Goal: Information Seeking & Learning: Learn about a topic

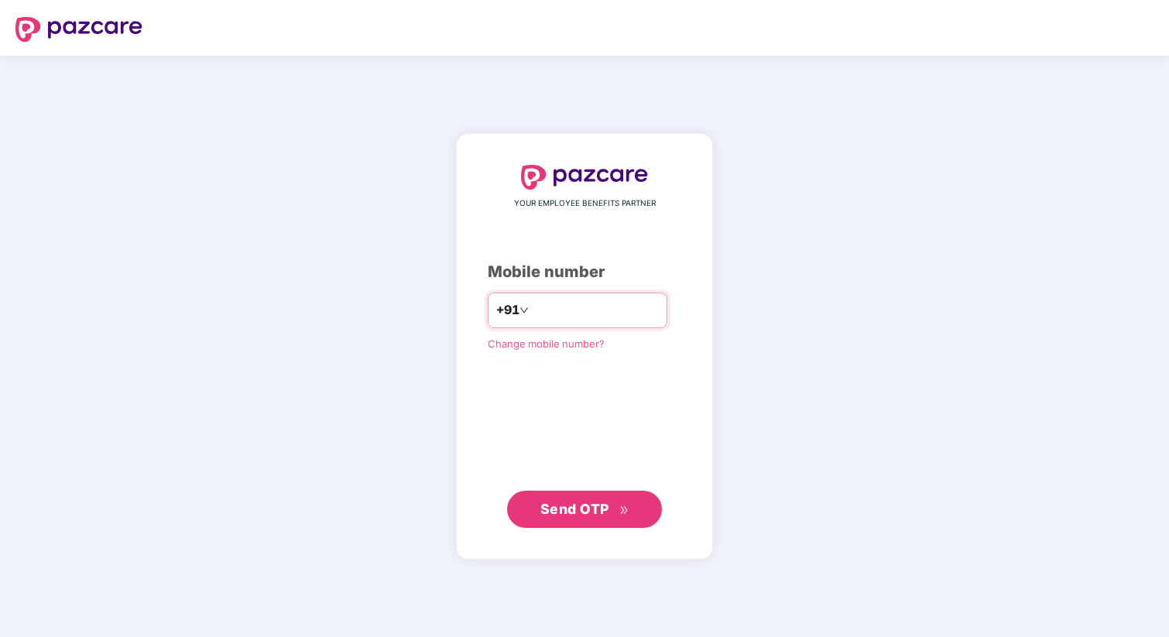
click at [623, 317] on input "number" at bounding box center [595, 310] width 127 height 25
type input "**********"
click at [621, 525] on button "Send OTP" at bounding box center [584, 509] width 155 height 37
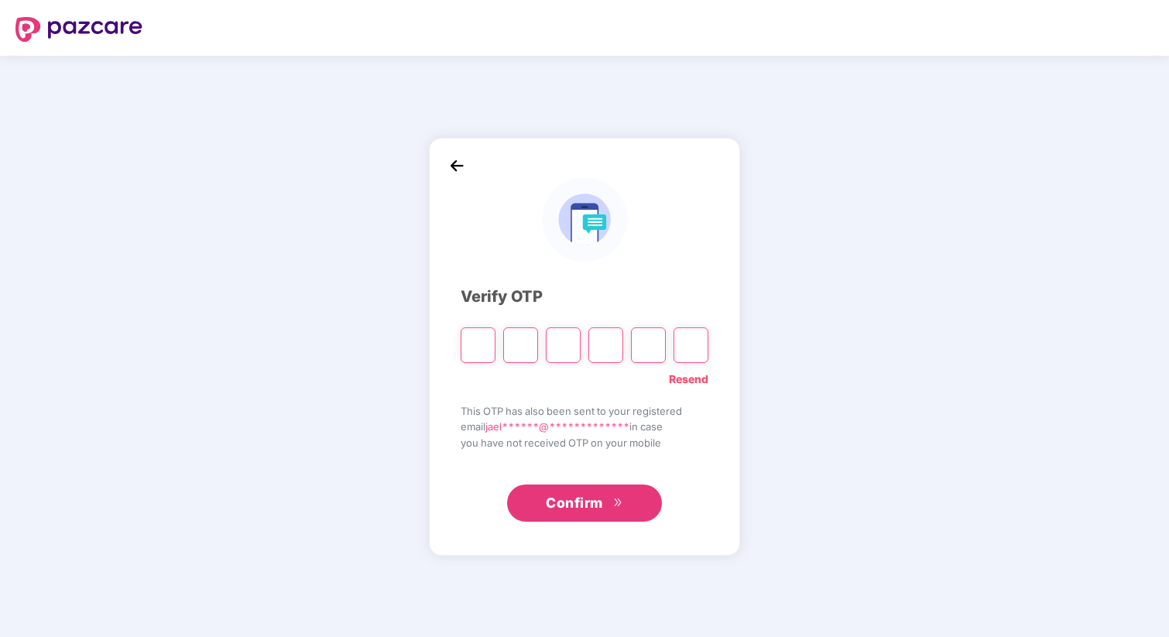
type input "*"
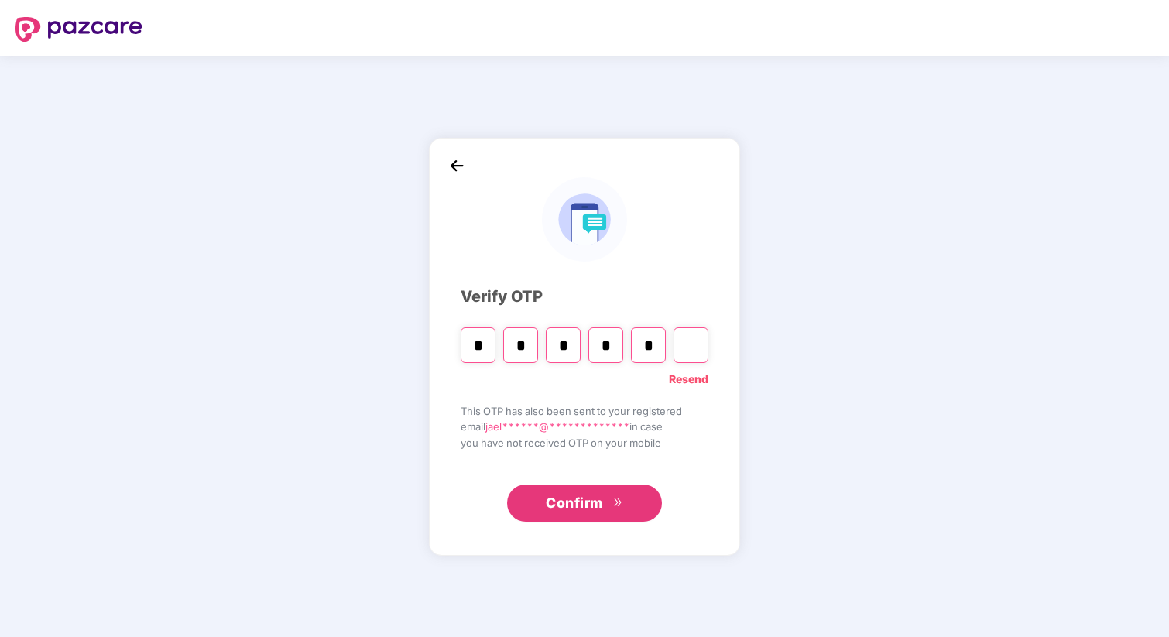
type input "*"
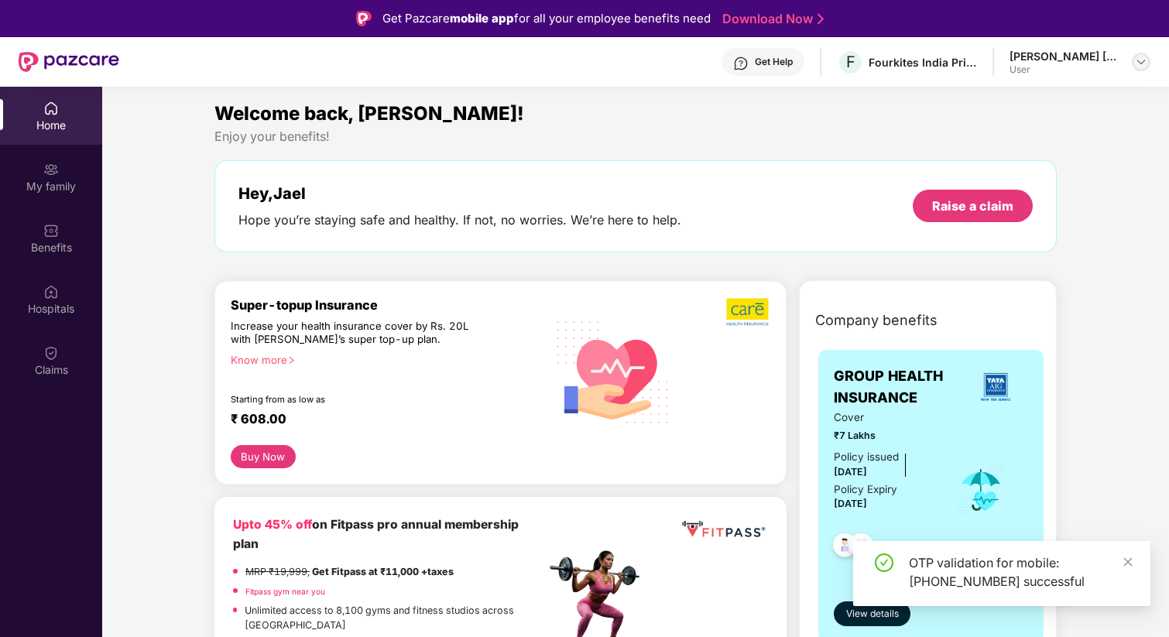
click at [1140, 57] on img at bounding box center [1141, 62] width 12 height 12
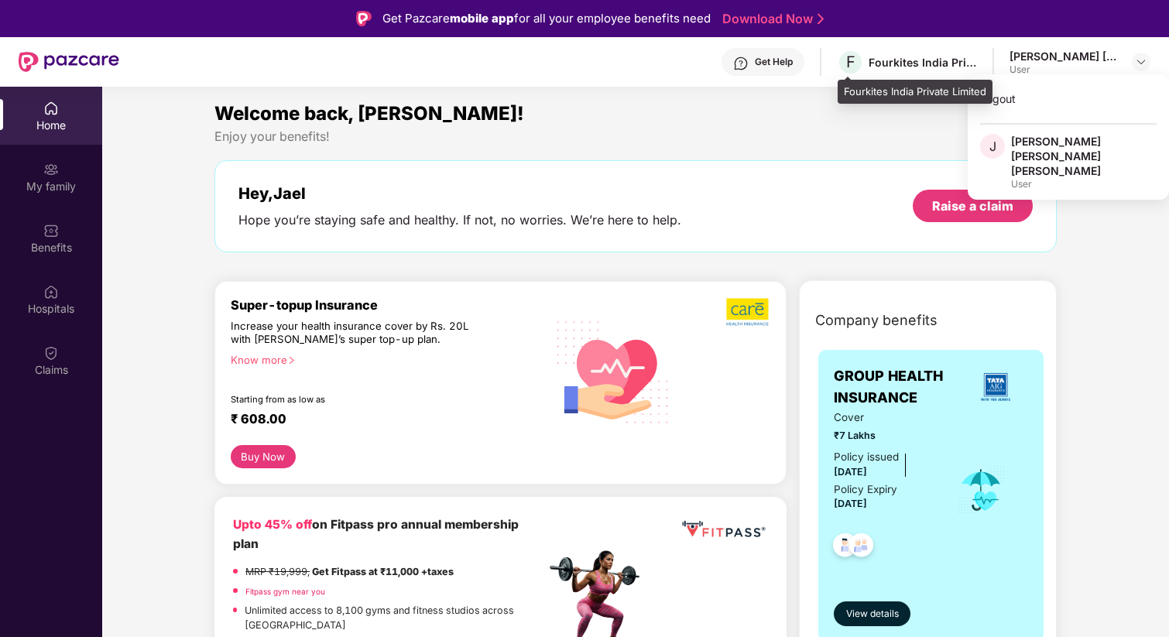
click at [918, 67] on div "Fourkites India Private Limited" at bounding box center [923, 62] width 108 height 15
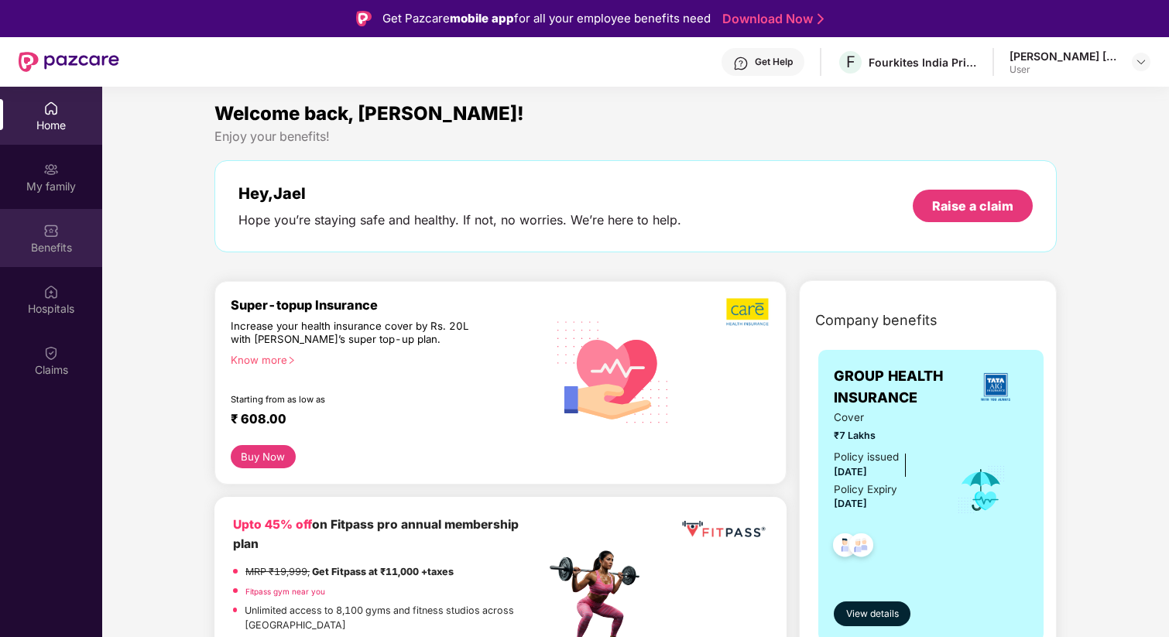
click at [51, 248] on div "Benefits" at bounding box center [51, 247] width 102 height 15
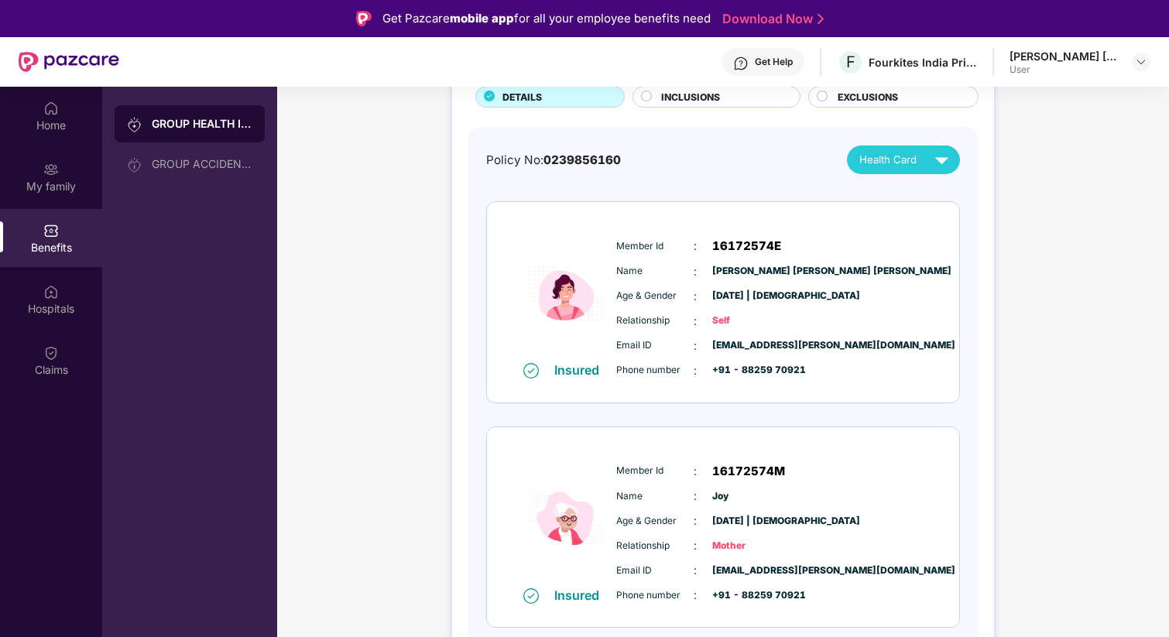
scroll to position [87, 0]
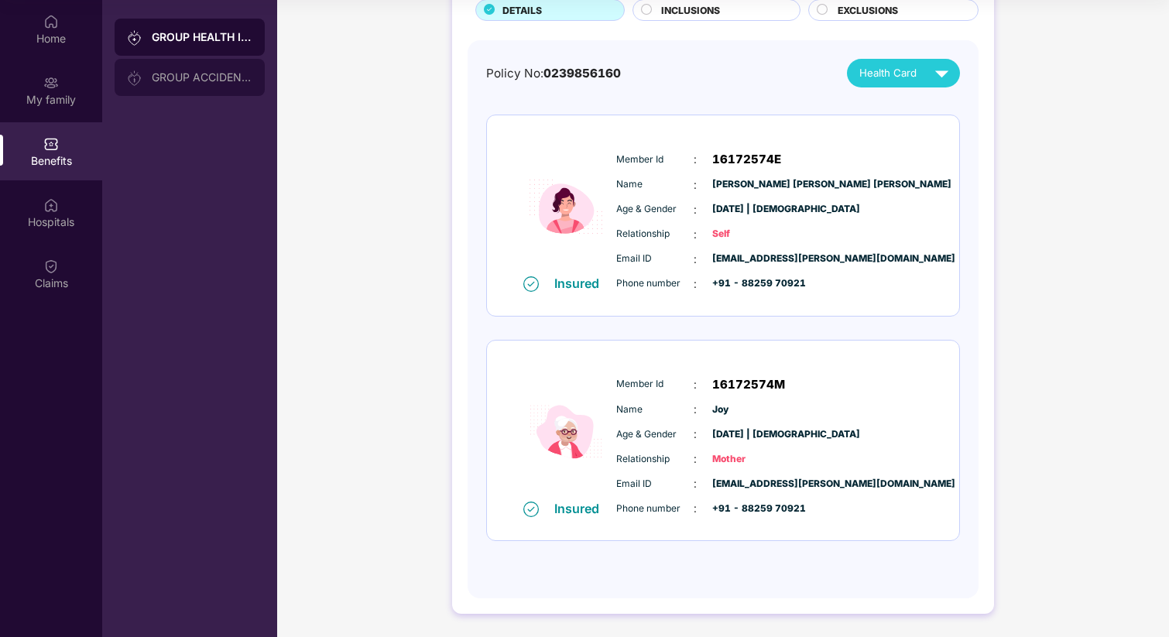
click at [227, 81] on div "GROUP ACCIDENTAL INSURANCE" at bounding box center [202, 77] width 101 height 12
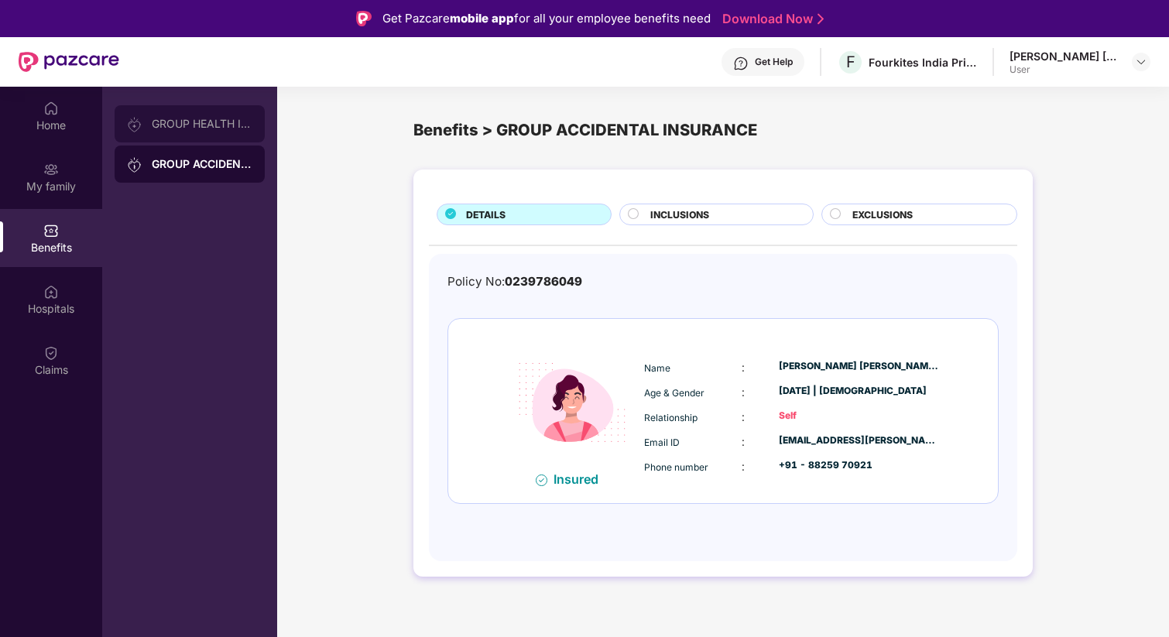
click at [242, 132] on div "GROUP HEALTH INSURANCE" at bounding box center [190, 123] width 150 height 37
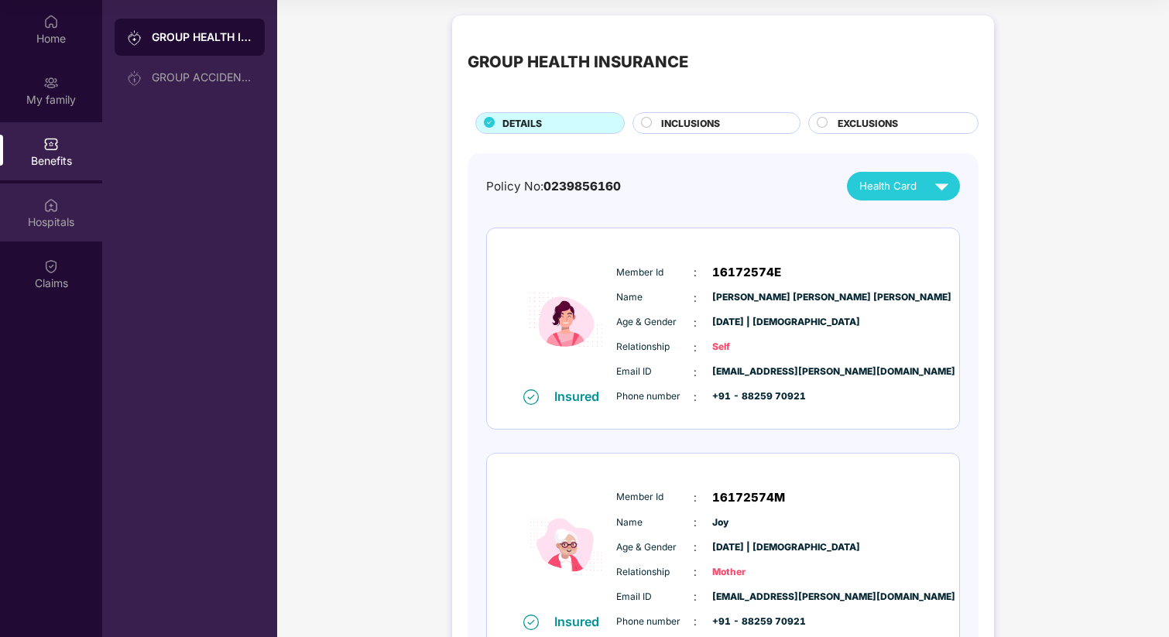
click at [56, 226] on div "Hospitals" at bounding box center [51, 221] width 102 height 15
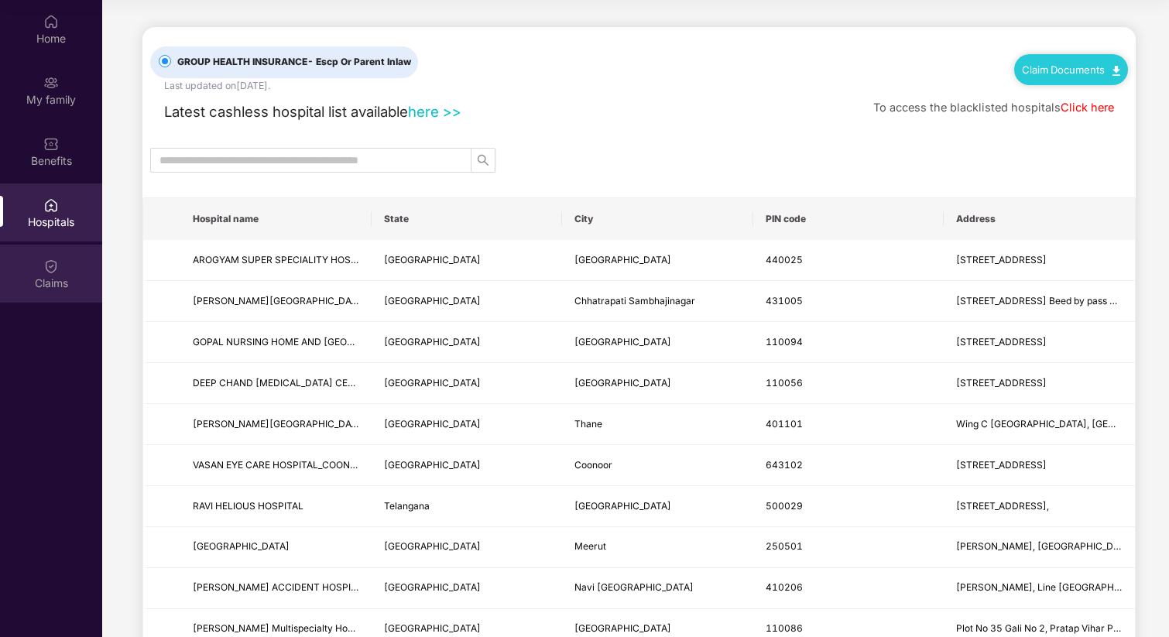
click at [54, 257] on div at bounding box center [50, 264] width 15 height 15
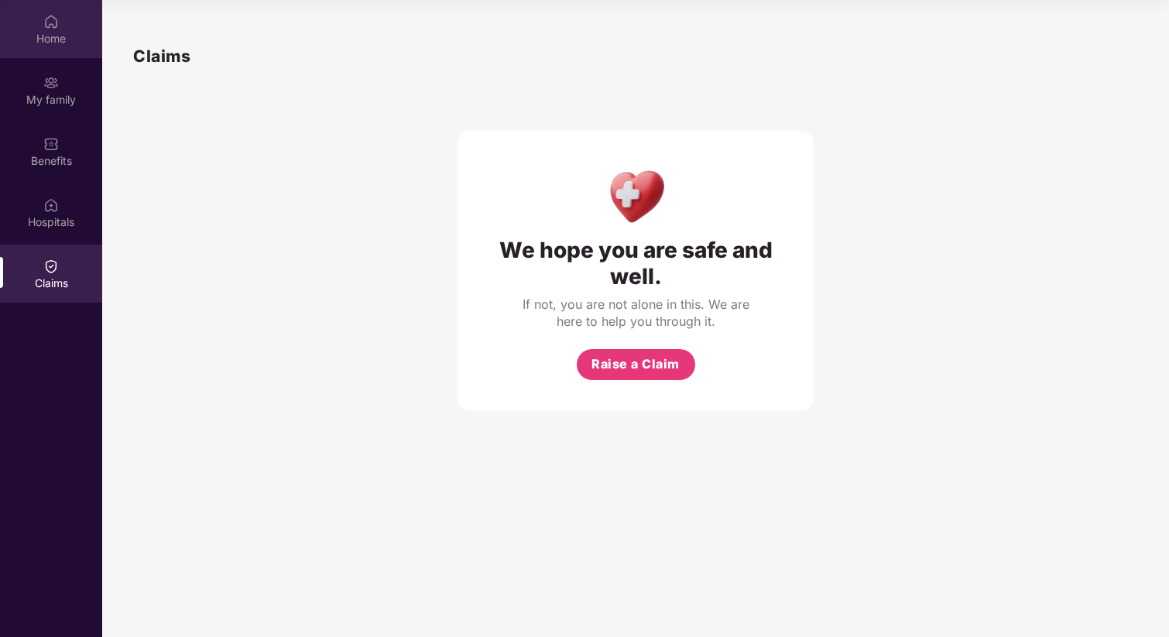
click at [51, 22] on img at bounding box center [50, 21] width 15 height 15
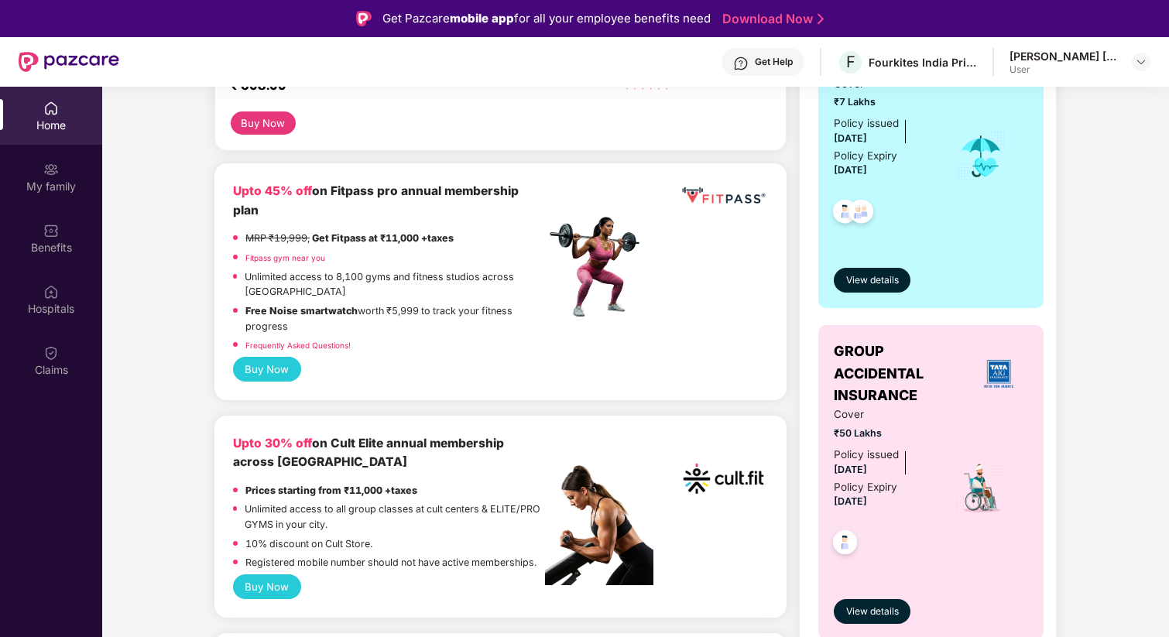
scroll to position [164, 0]
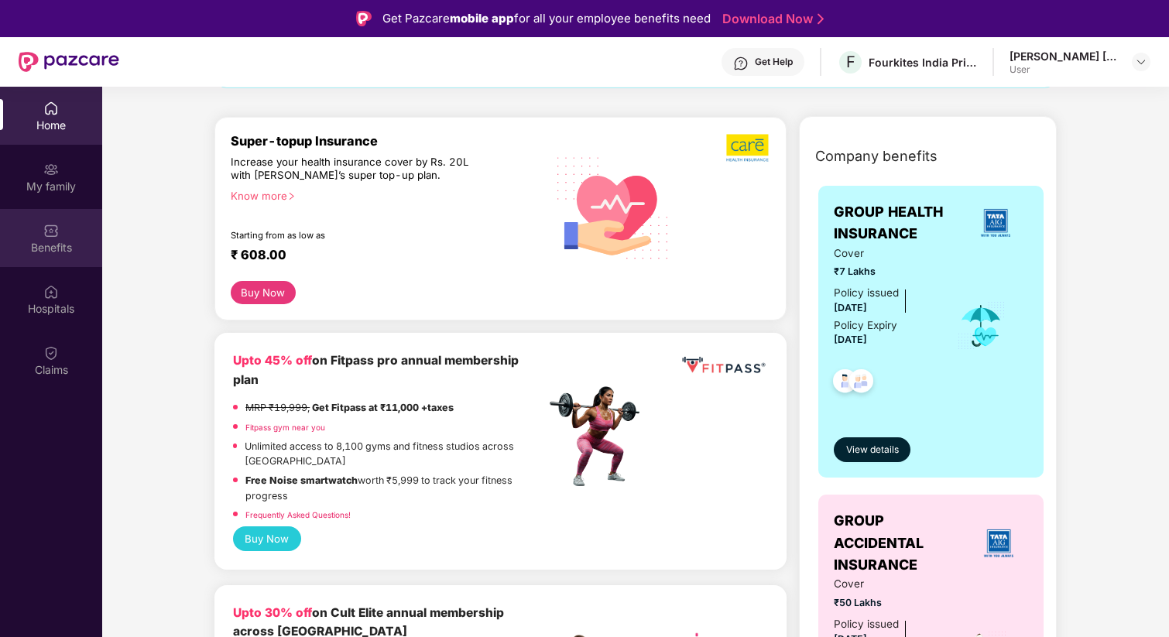
click at [61, 234] on div "Benefits" at bounding box center [51, 238] width 102 height 58
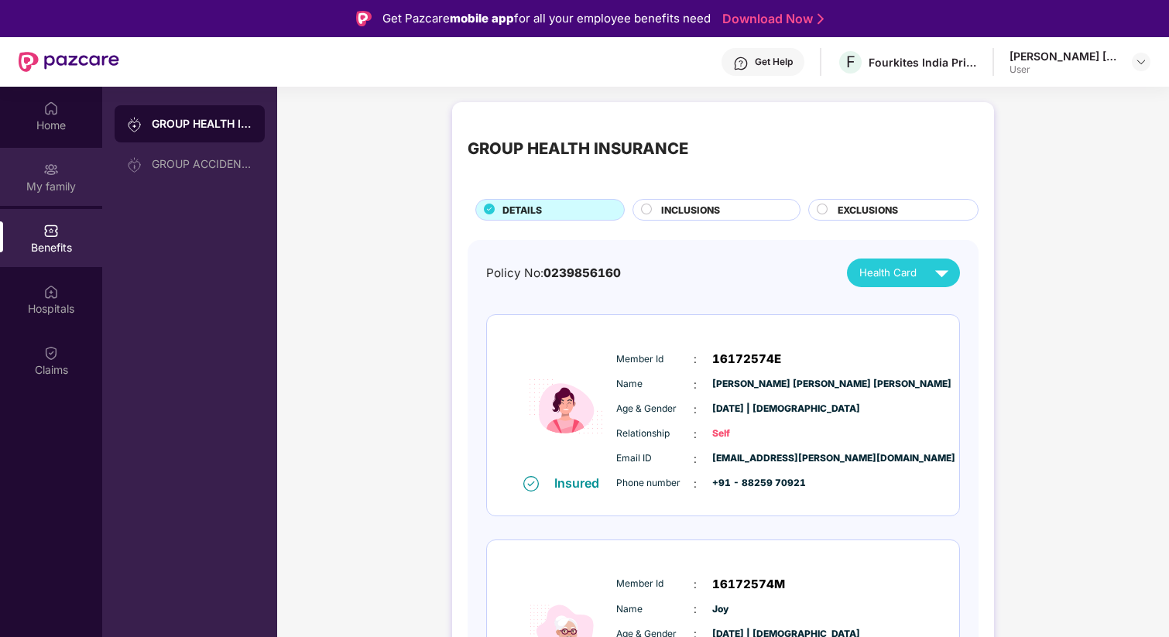
click at [53, 186] on div "My family" at bounding box center [51, 186] width 102 height 15
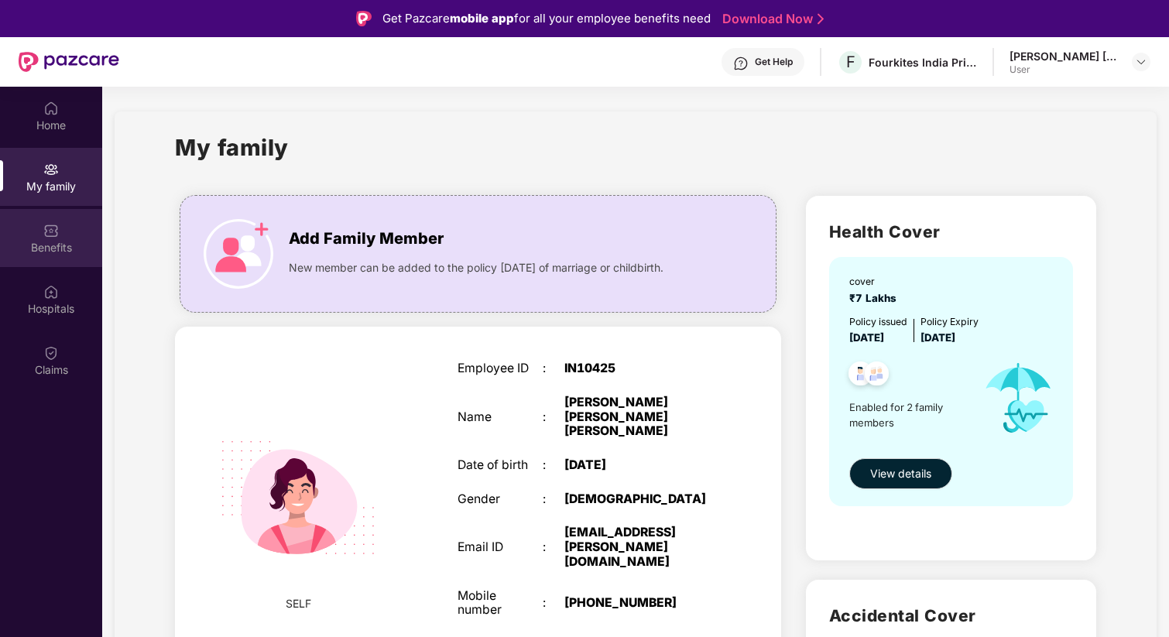
click at [70, 226] on div "Benefits" at bounding box center [51, 238] width 102 height 58
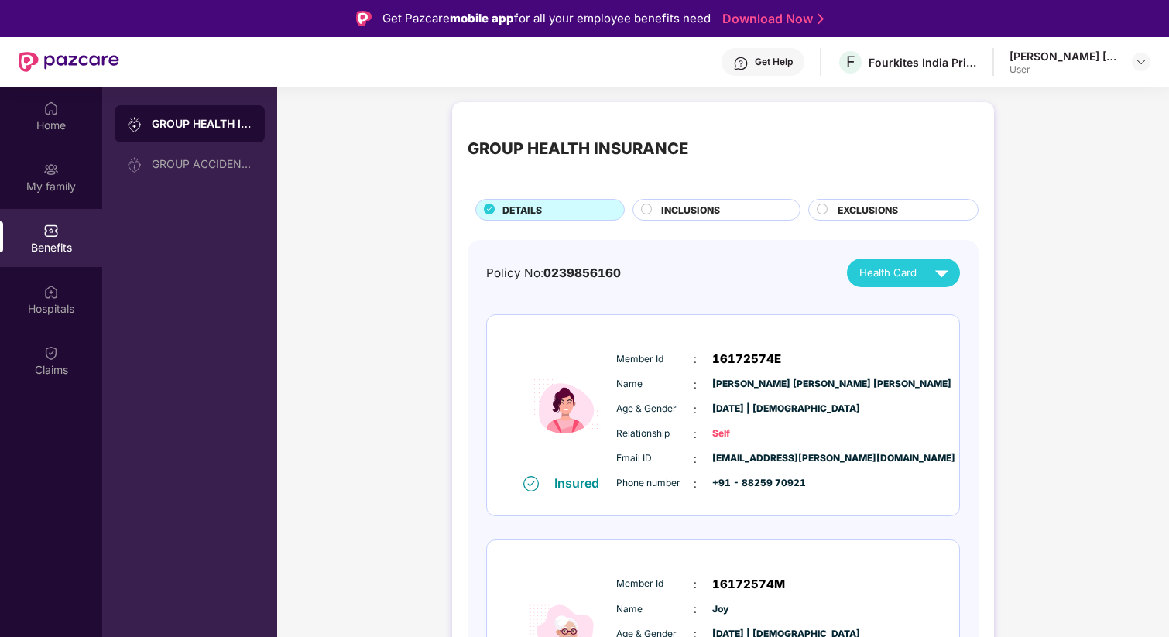
click at [577, 284] on div "Policy No: 0239856160 Health Card" at bounding box center [723, 273] width 474 height 29
click at [577, 278] on span "0239856160" at bounding box center [581, 273] width 77 height 15
copy span "0239856160"
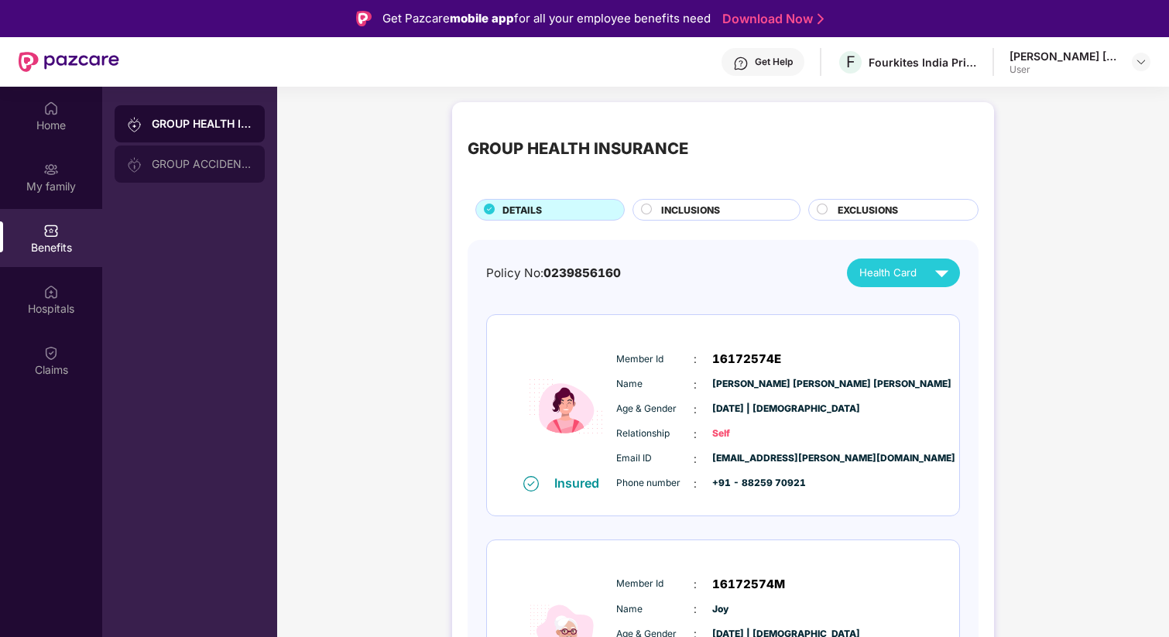
click at [224, 173] on div "GROUP ACCIDENTAL INSURANCE" at bounding box center [190, 164] width 150 height 37
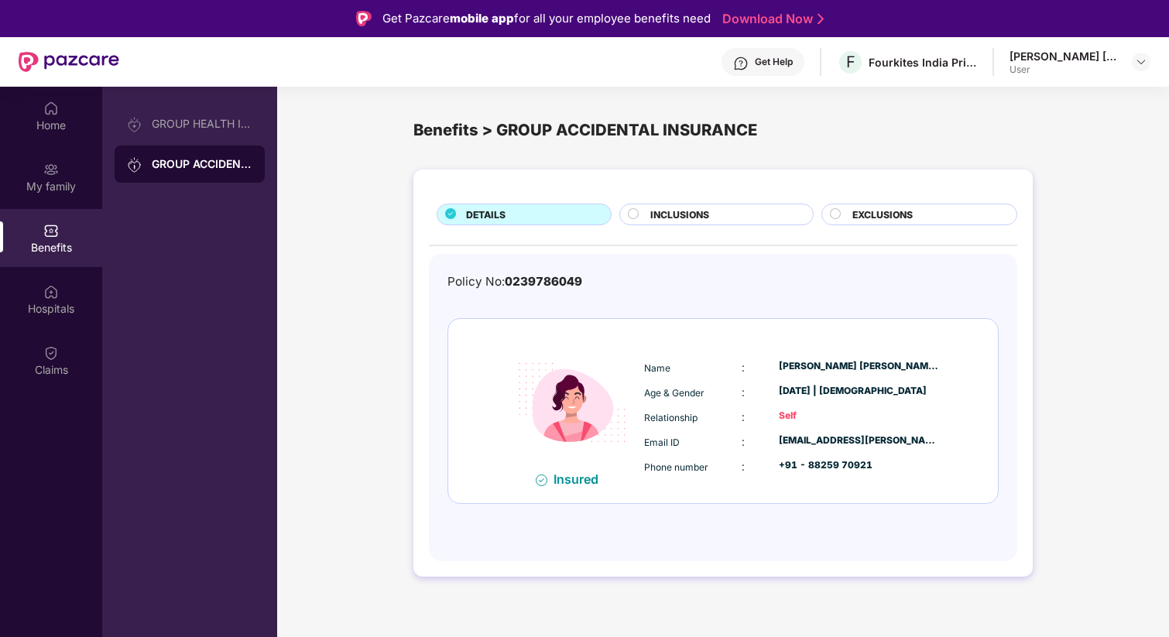
click at [548, 285] on span "0239786049" at bounding box center [543, 281] width 77 height 15
copy span "0239786049"
click at [701, 221] on span "INCLUSIONS" at bounding box center [679, 214] width 59 height 15
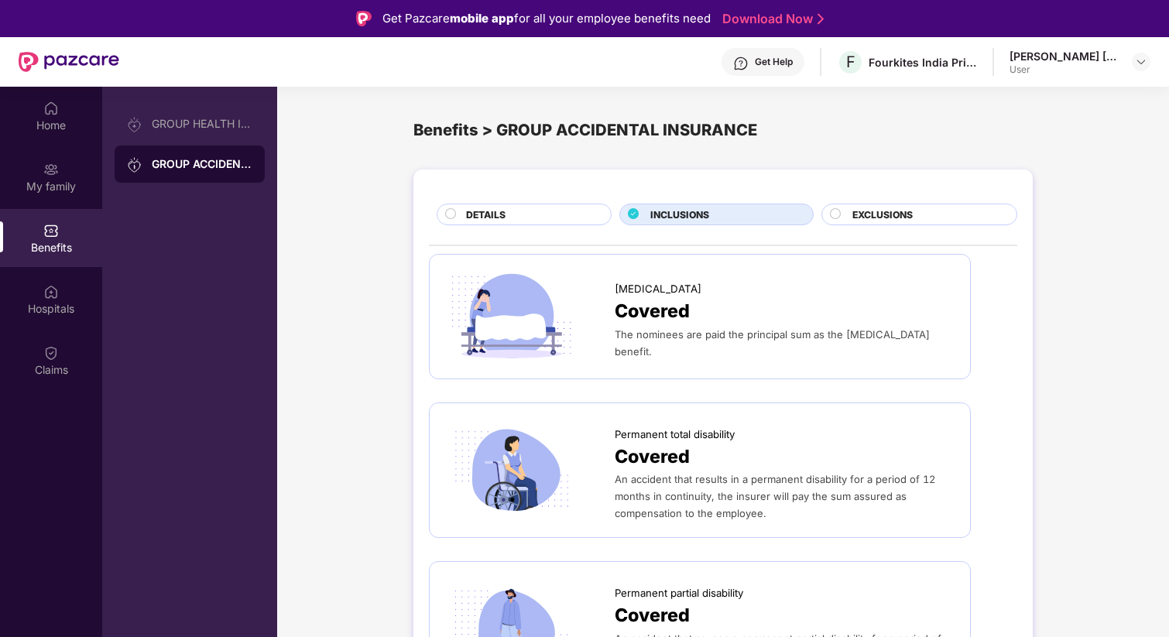
click at [871, 220] on span "EXCLUSIONS" at bounding box center [882, 214] width 60 height 15
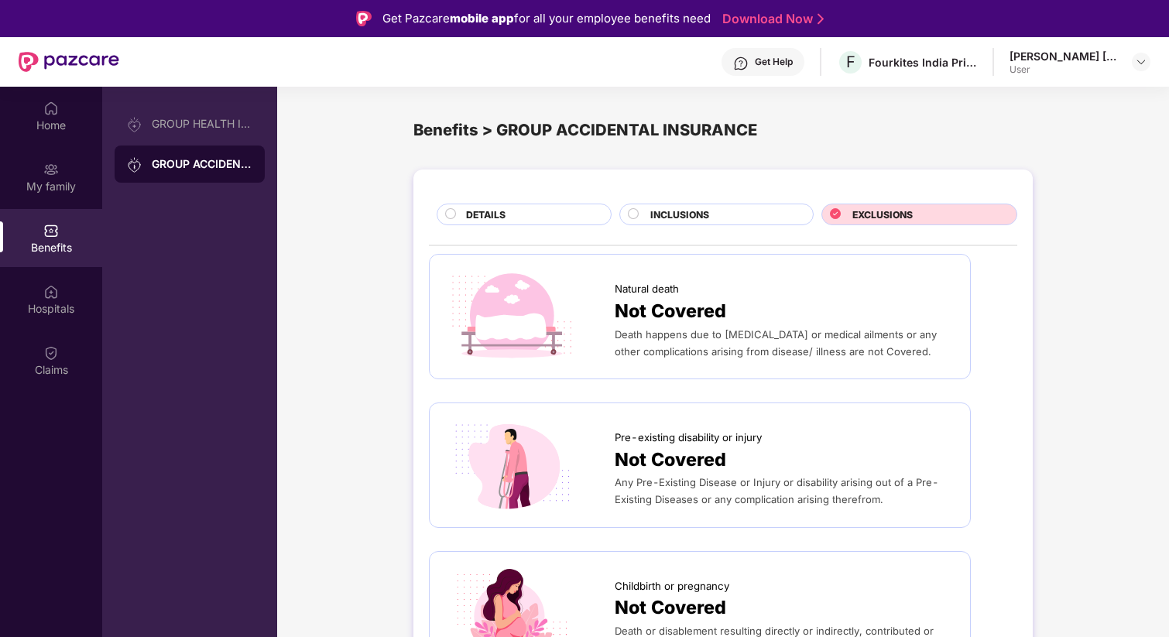
click at [487, 225] on div "DETAILS" at bounding box center [524, 215] width 175 height 22
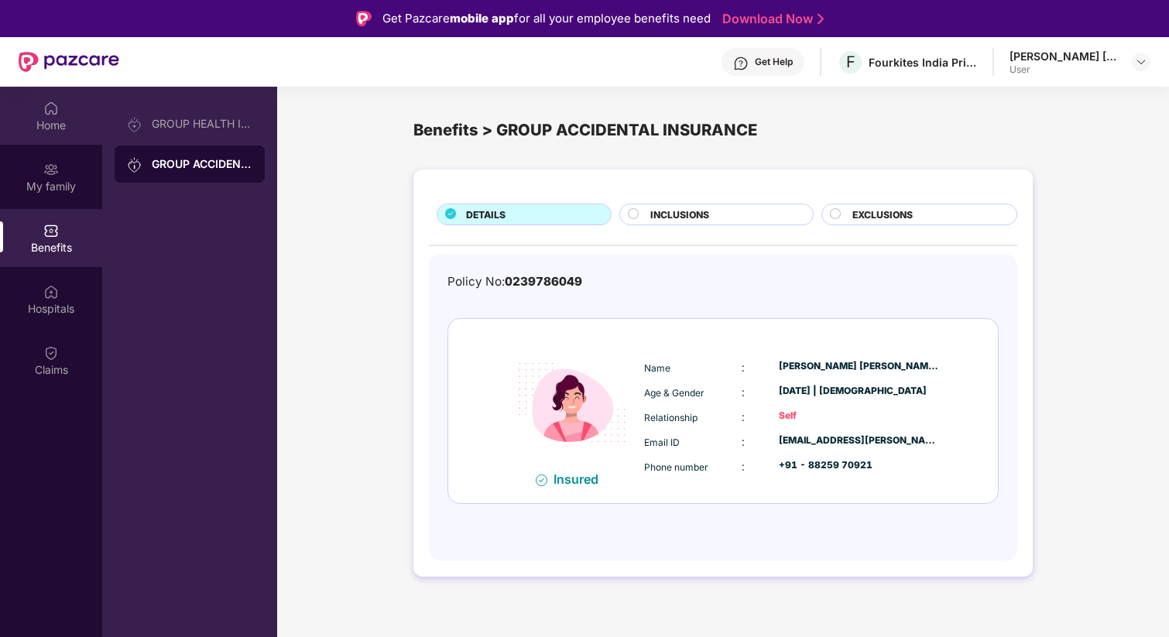
click at [54, 102] on img at bounding box center [50, 108] width 15 height 15
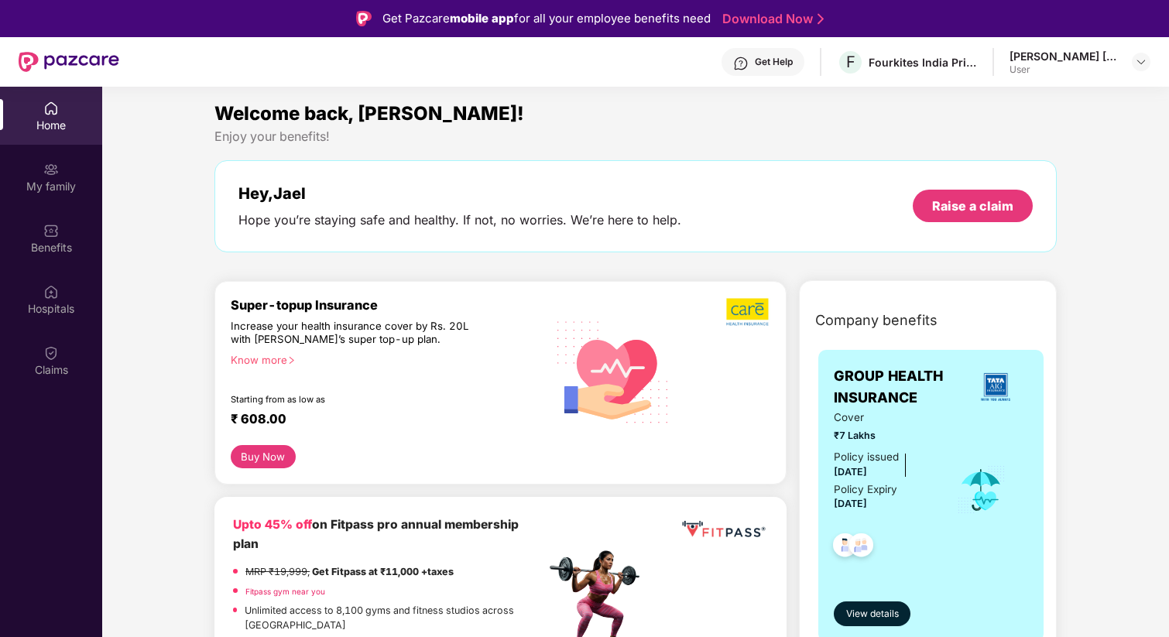
click at [1017, 60] on div "Jael Beryl Ruth Joshua Samuel" at bounding box center [1064, 56] width 108 height 15
click at [1138, 56] on img at bounding box center [1141, 62] width 12 height 12
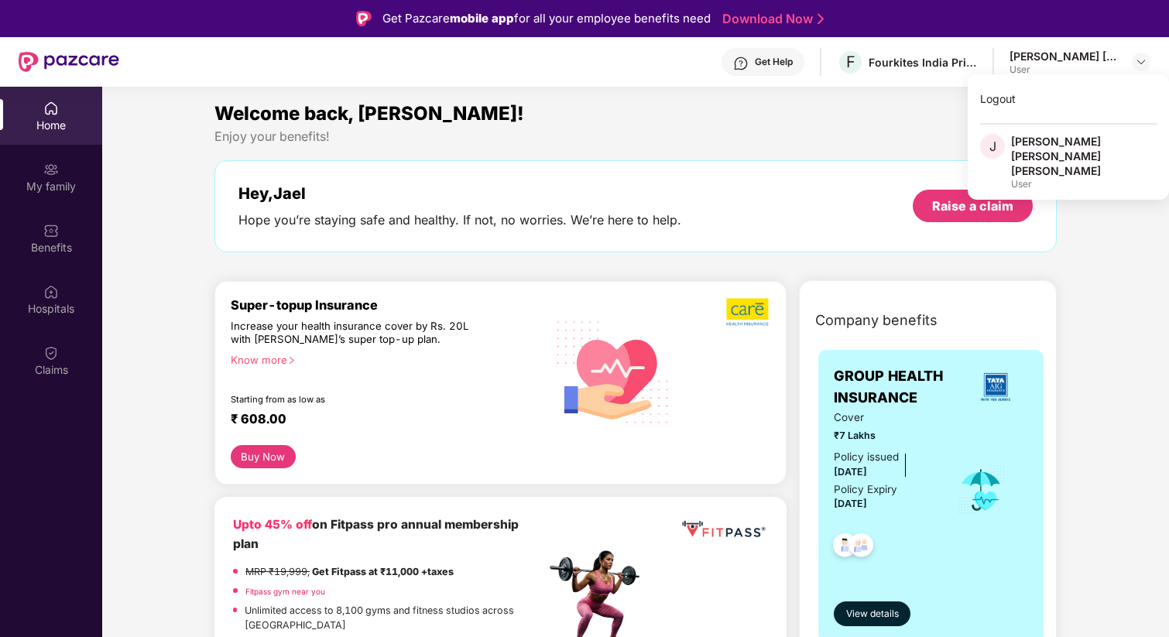
click at [690, 162] on div "Hey, Jael Hope you’re staying safe and healthy. If not, no worries. We’re here …" at bounding box center [635, 206] width 842 height 92
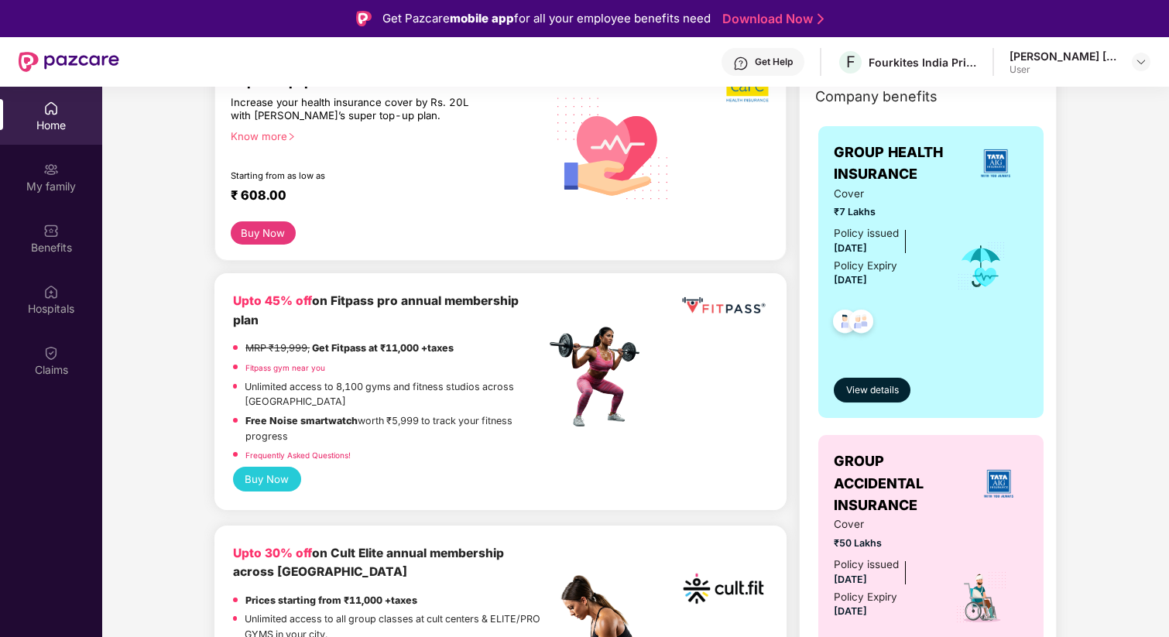
scroll to position [233, 0]
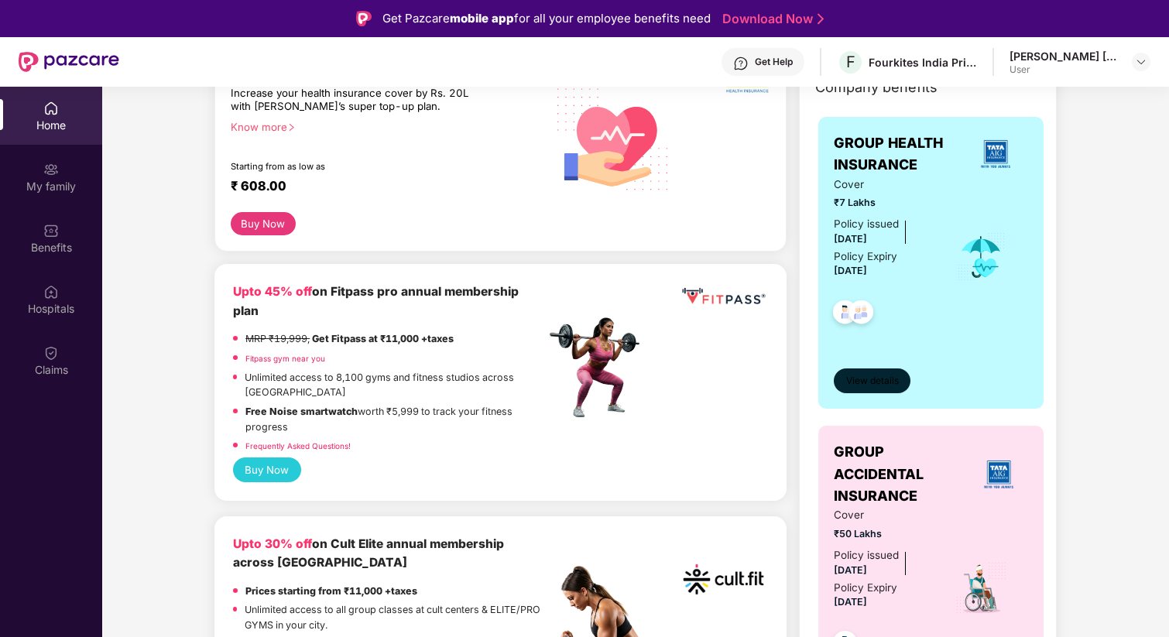
click at [874, 386] on span "View details" at bounding box center [872, 381] width 53 height 15
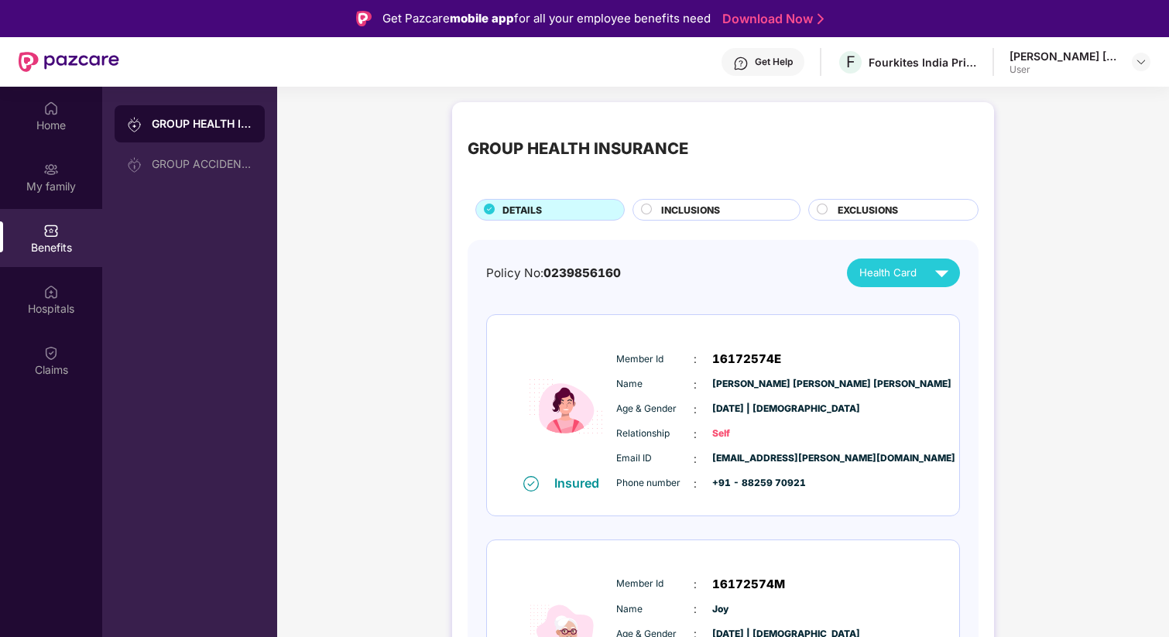
click at [739, 206] on div "INCLUSIONS" at bounding box center [722, 211] width 139 height 17
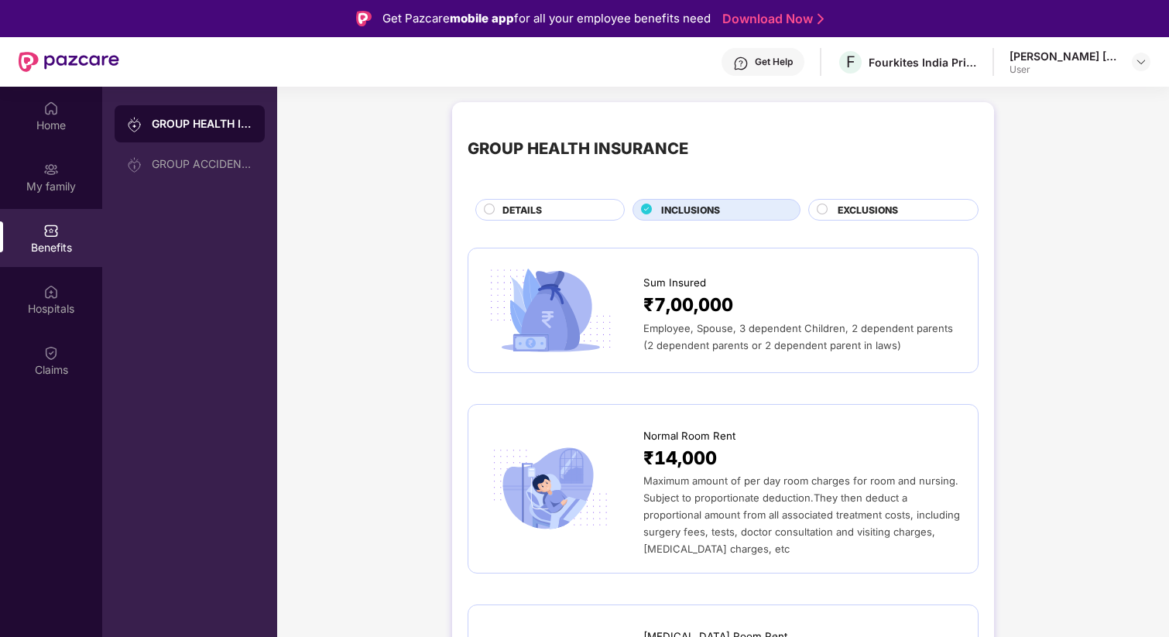
click at [862, 201] on div "EXCLUSIONS" at bounding box center [893, 210] width 170 height 22
